Goal: Check status

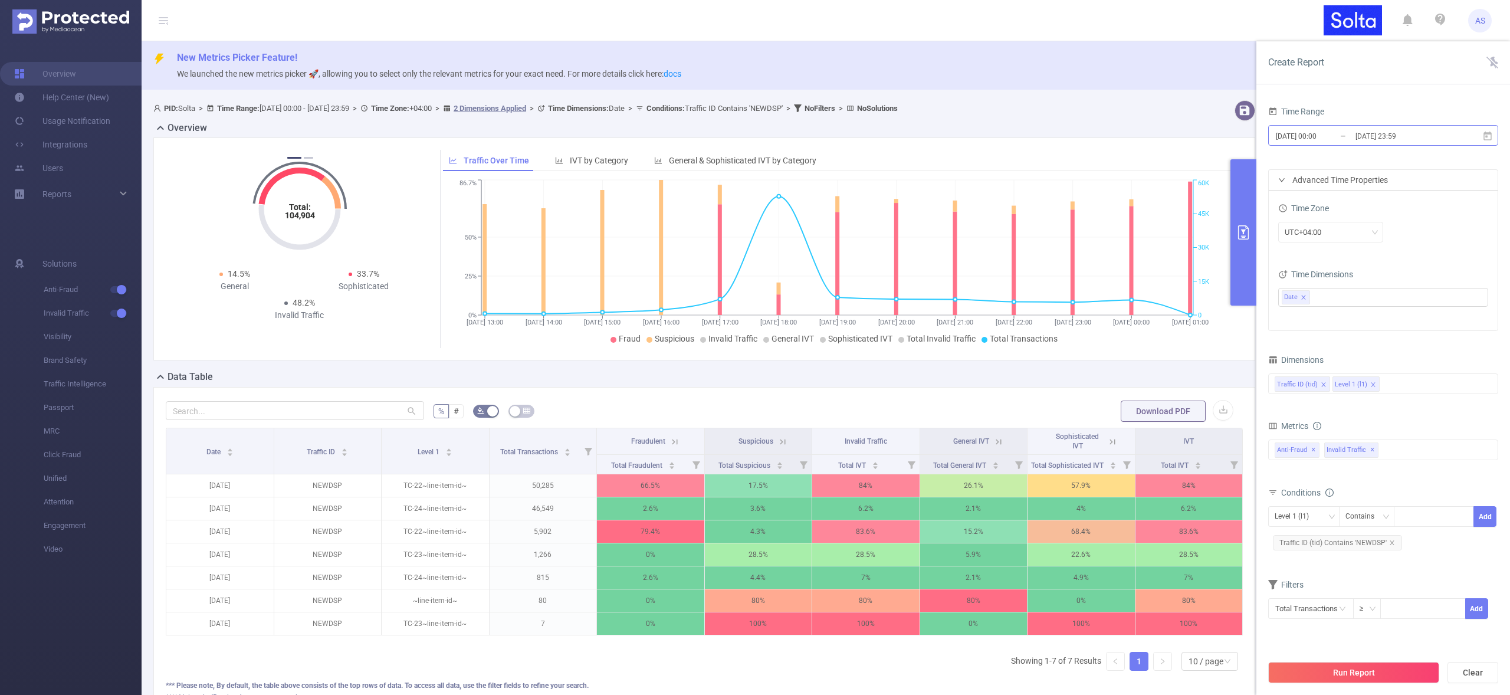
click at [1334, 134] on input "[DATE] 00:00" at bounding box center [1323, 136] width 96 height 16
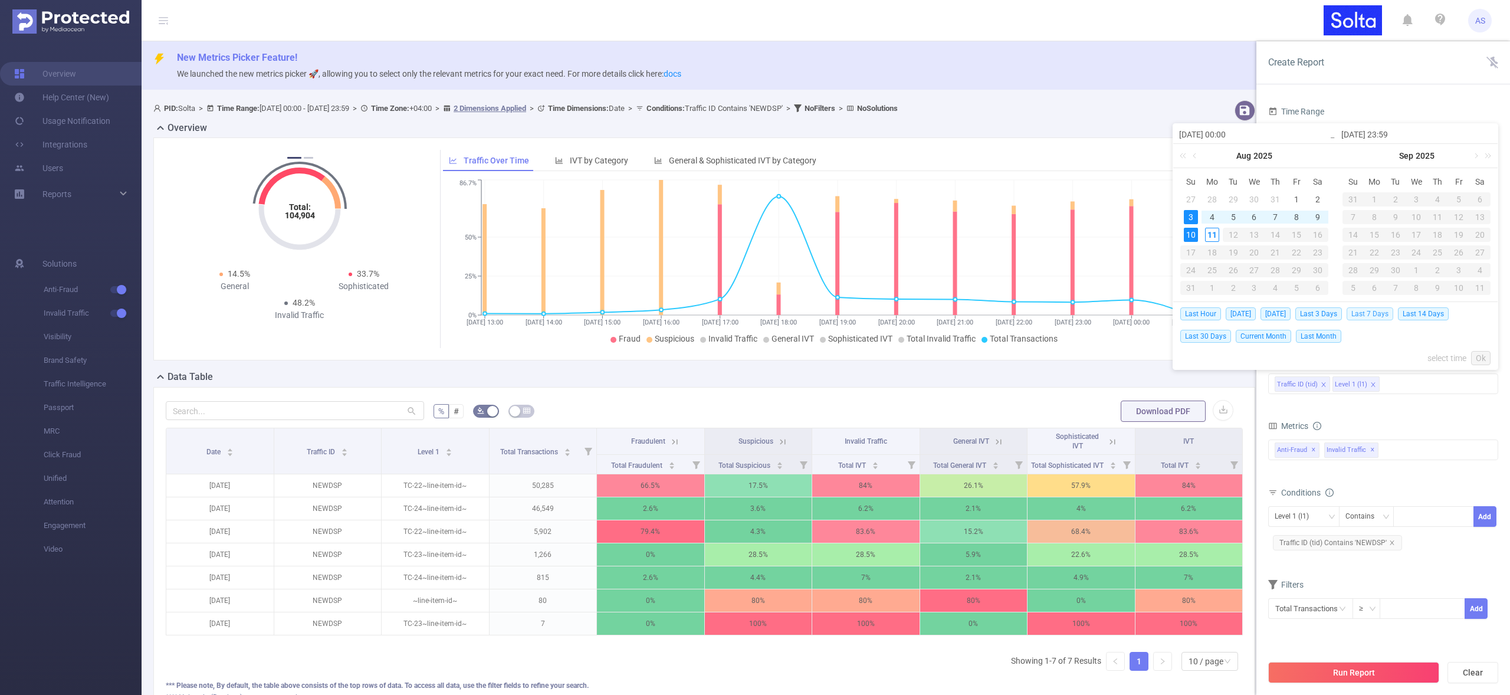
click at [1366, 313] on span "Last 7 Days" at bounding box center [1370, 313] width 47 height 13
type input "[DATE] 00:00"
type input "[DATE] 23:59"
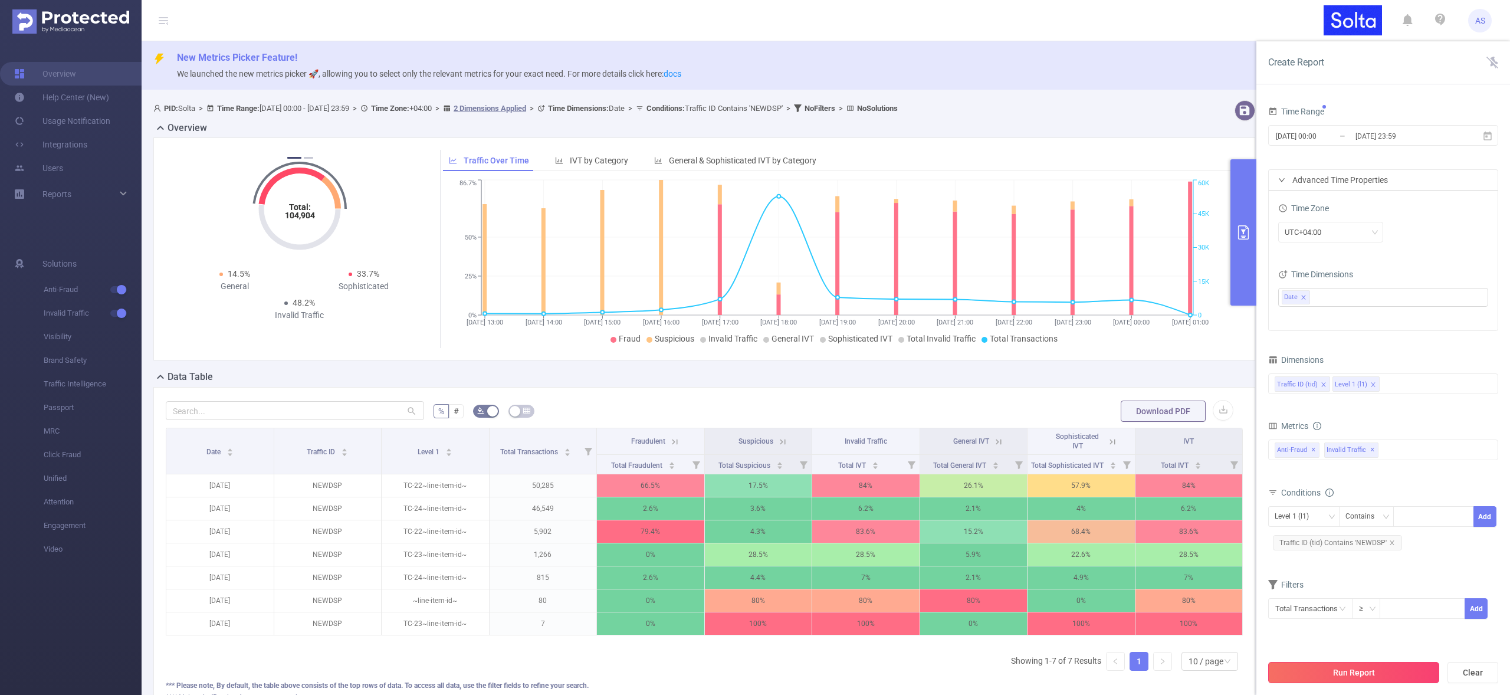
click at [1338, 668] on button "Run Report" at bounding box center [1353, 672] width 171 height 21
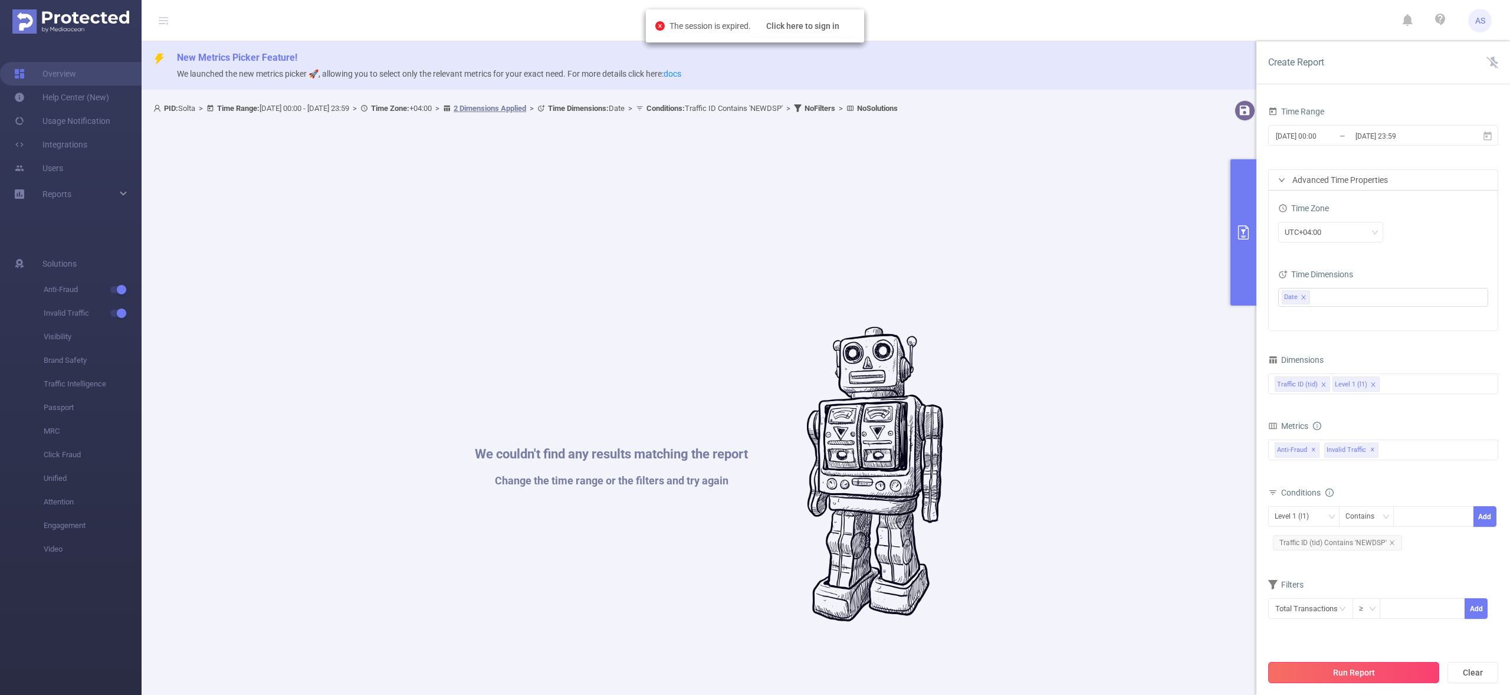
click at [1366, 671] on button "Run Report" at bounding box center [1353, 672] width 171 height 21
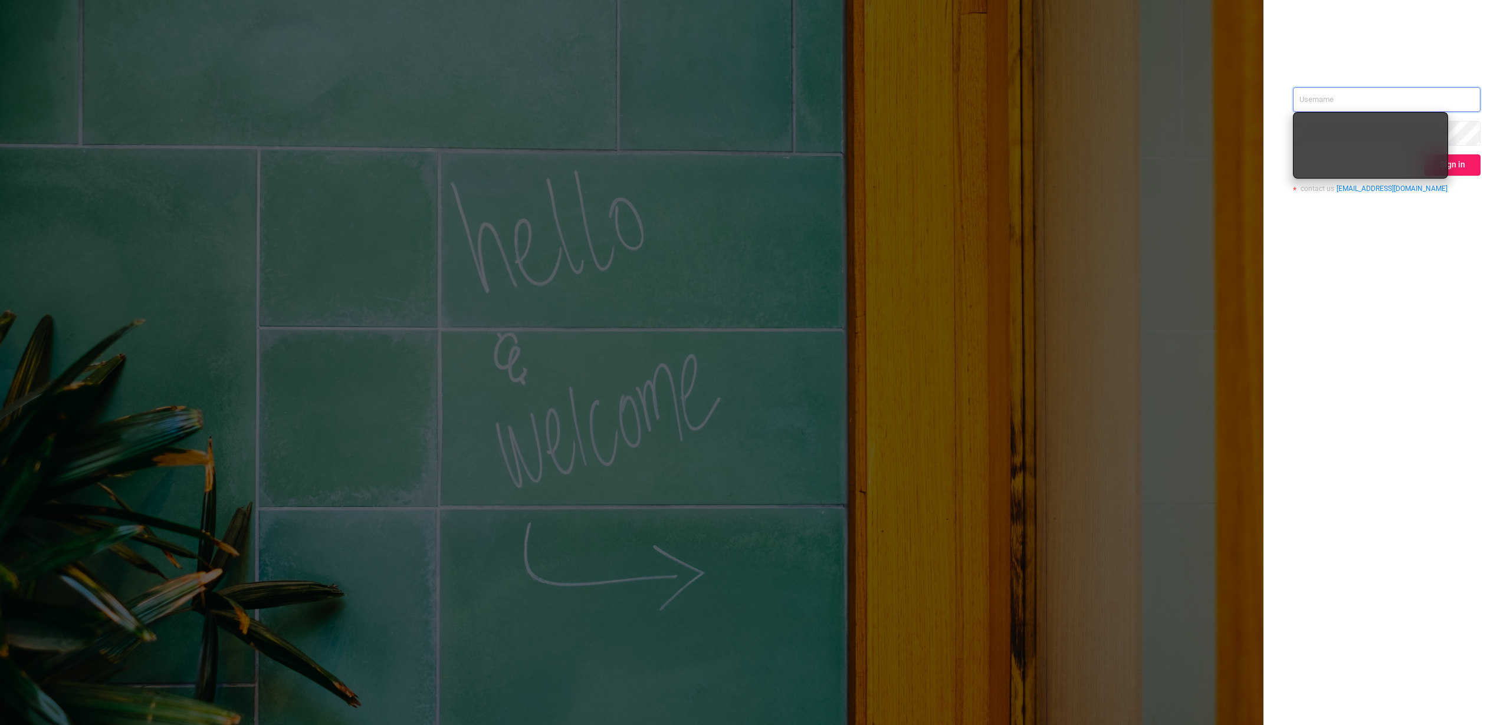
type input "[PERSON_NAME][EMAIL_ADDRESS][DOMAIN_NAME]"
click at [1457, 167] on button "Sign in" at bounding box center [1452, 165] width 56 height 21
